Goal: Task Accomplishment & Management: Manage account settings

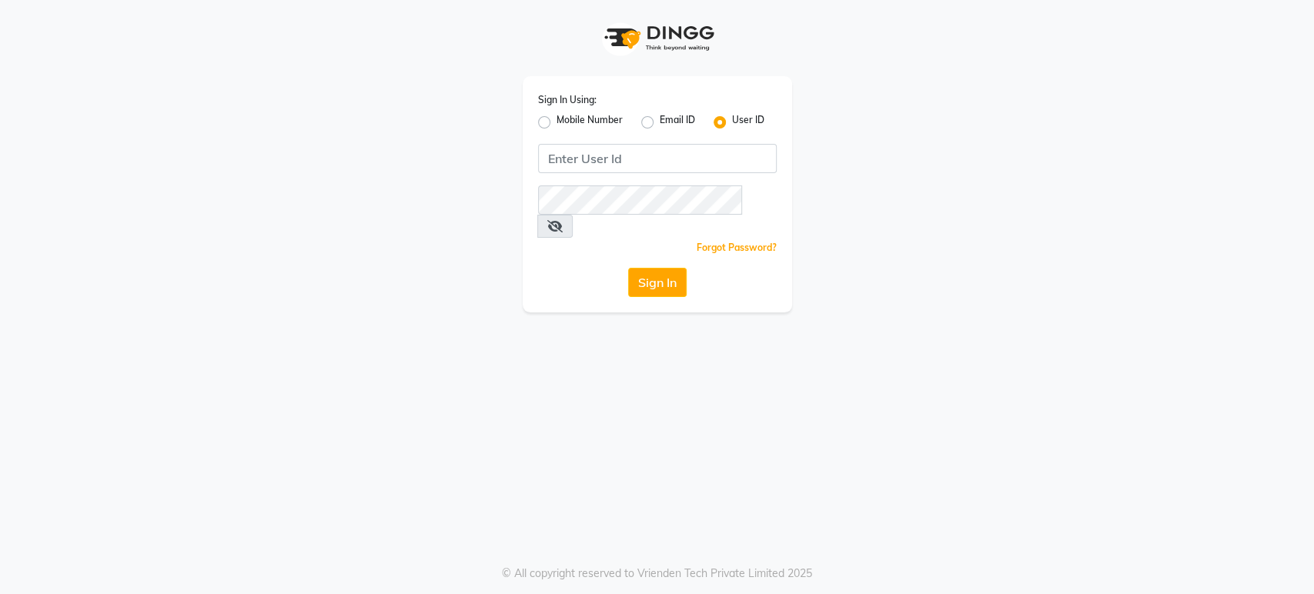
click at [557, 124] on label "Mobile Number" at bounding box center [590, 122] width 66 height 18
click at [557, 123] on input "Mobile Number" at bounding box center [562, 118] width 10 height 10
radio input "true"
radio input "false"
click at [618, 156] on input "Username" at bounding box center [683, 158] width 187 height 29
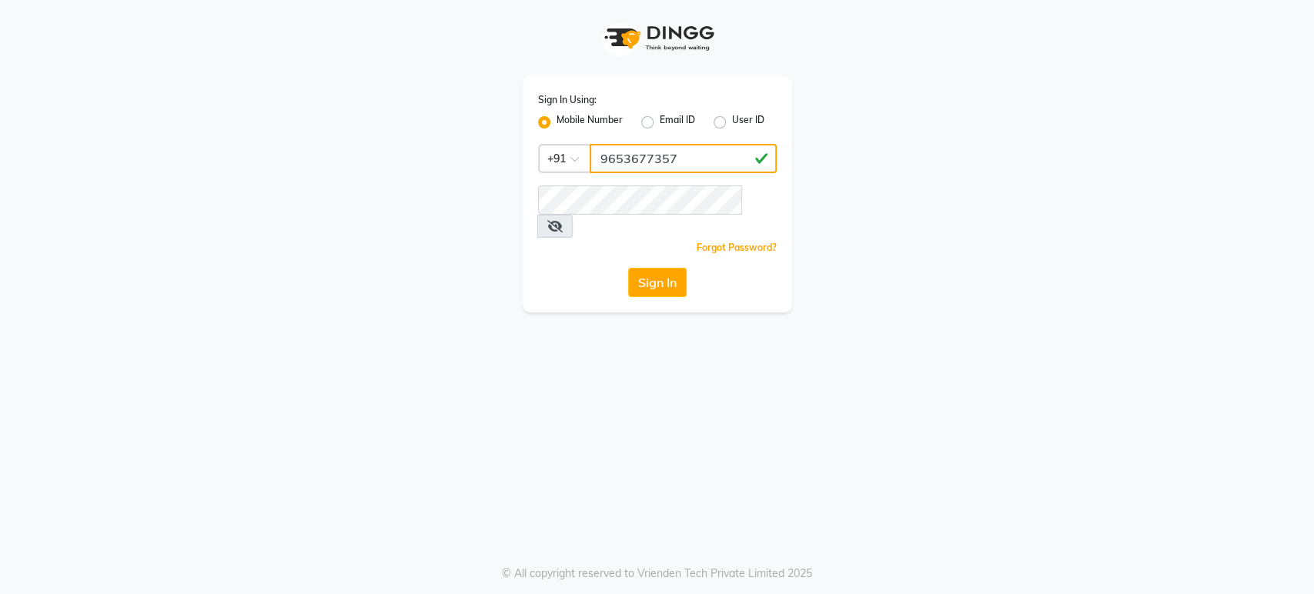
type input "9653677357"
click at [674, 268] on button "Sign In" at bounding box center [657, 282] width 59 height 29
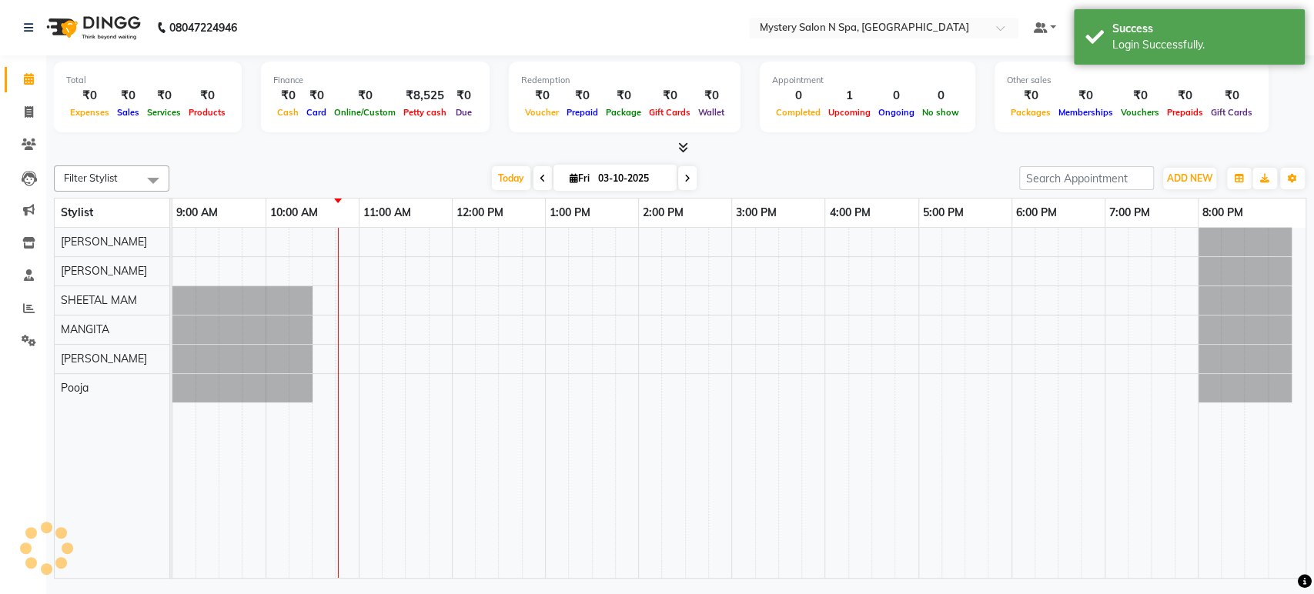
select select "en"
